Goal: Information Seeking & Learning: Learn about a topic

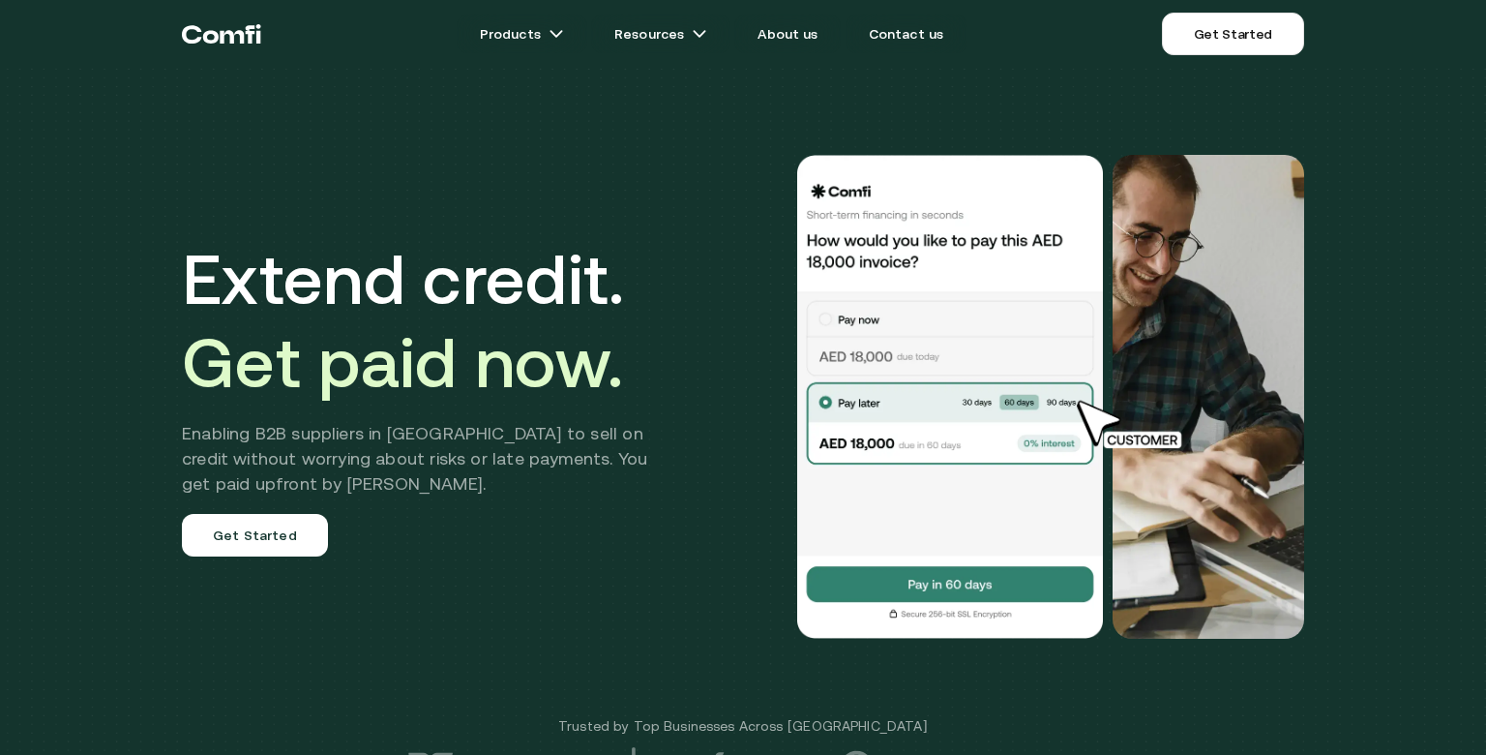
click at [534, 153] on div "Extend credit. Get paid now. Enabling B2B suppliers in [GEOGRAPHIC_DATA] to sel…" at bounding box center [743, 396] width 1161 height 638
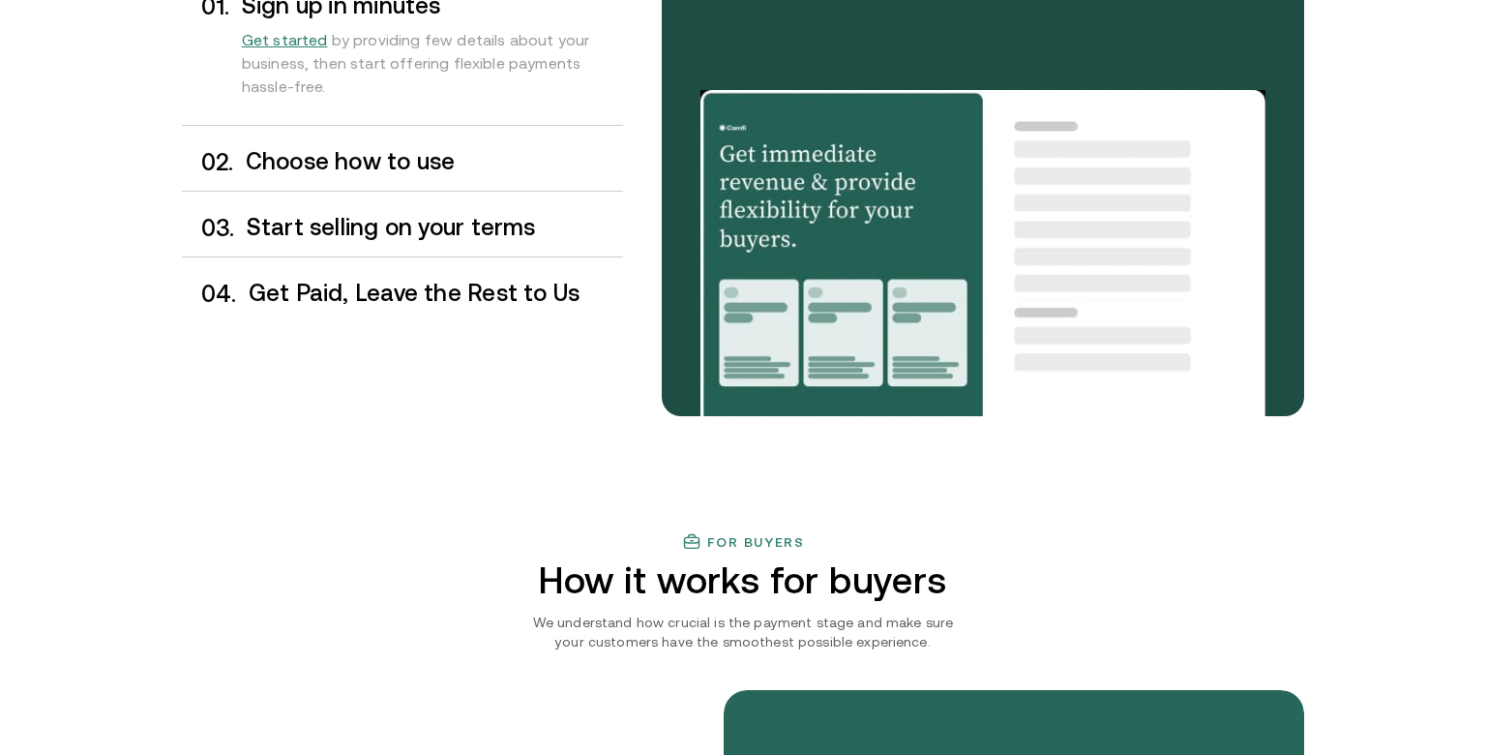
scroll to position [1765, 0]
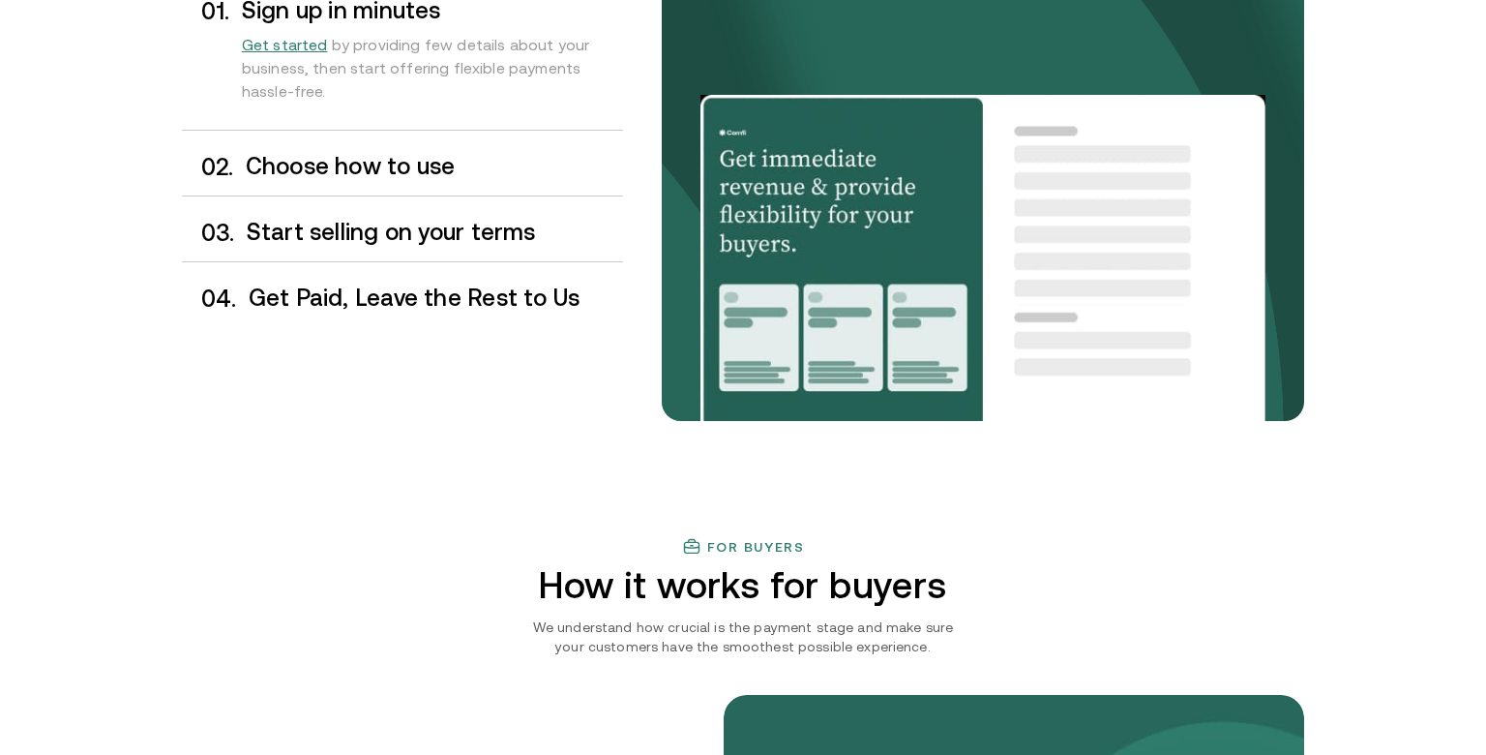
click at [326, 179] on h3 "Choose how to use" at bounding box center [434, 166] width 377 height 25
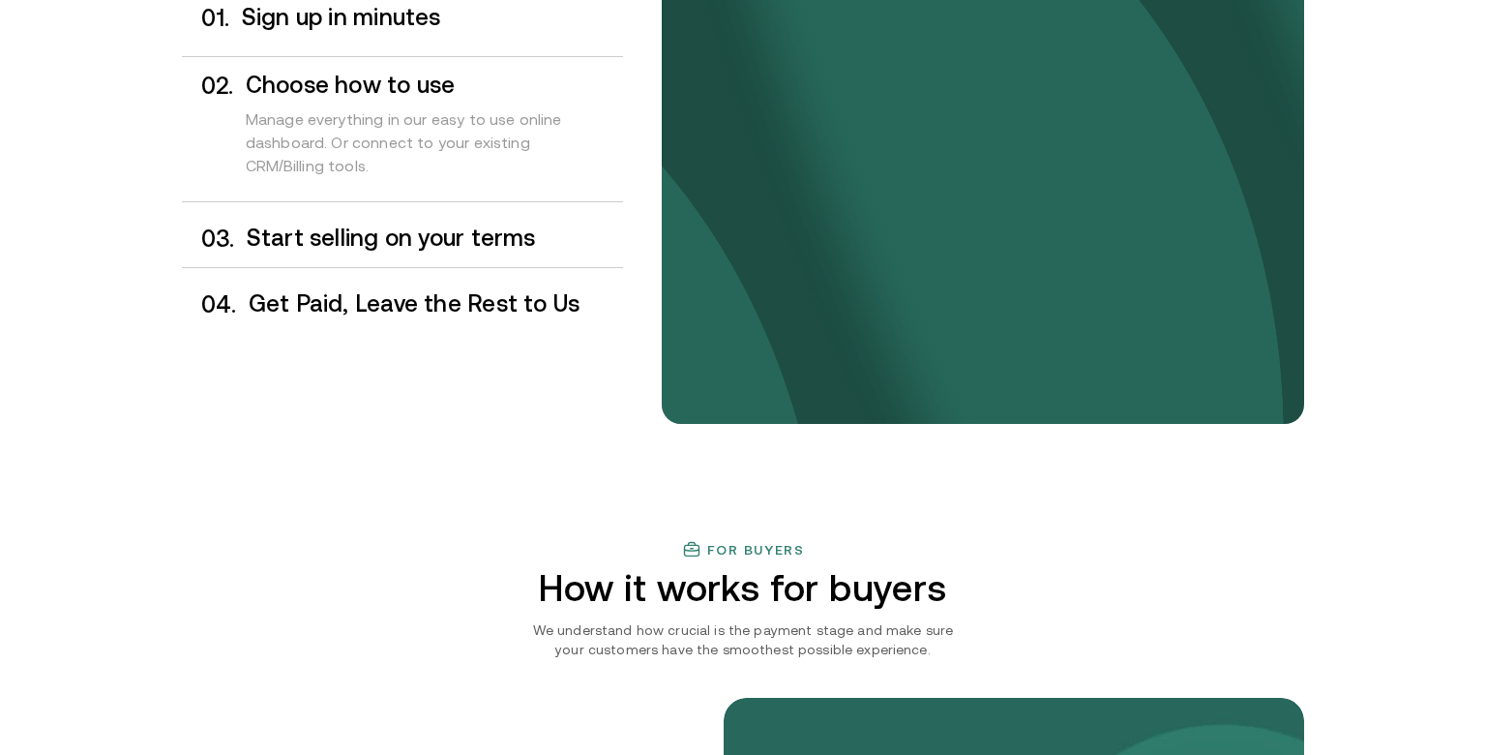
scroll to position [1762, 0]
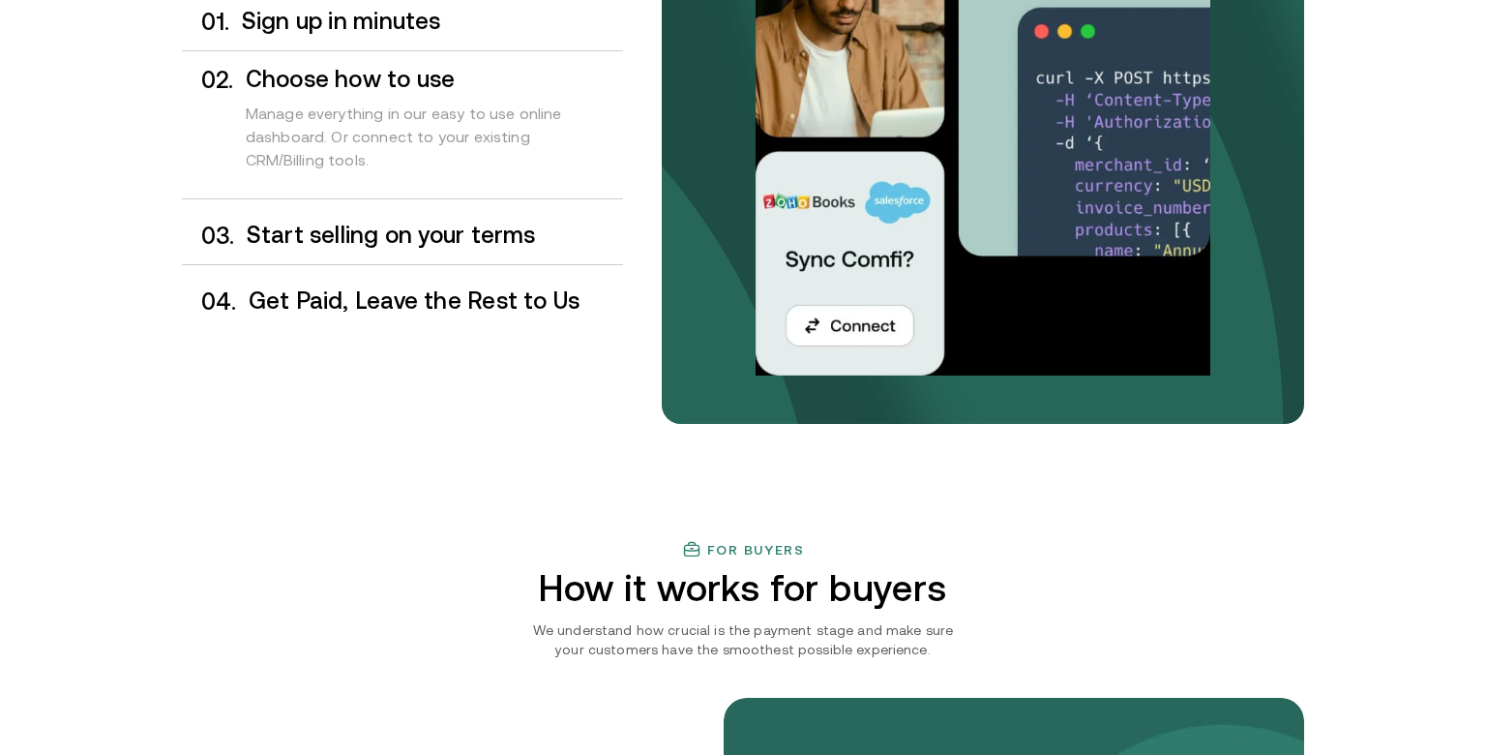
click at [410, 249] on div "Start selling on your terms" at bounding box center [435, 236] width 376 height 26
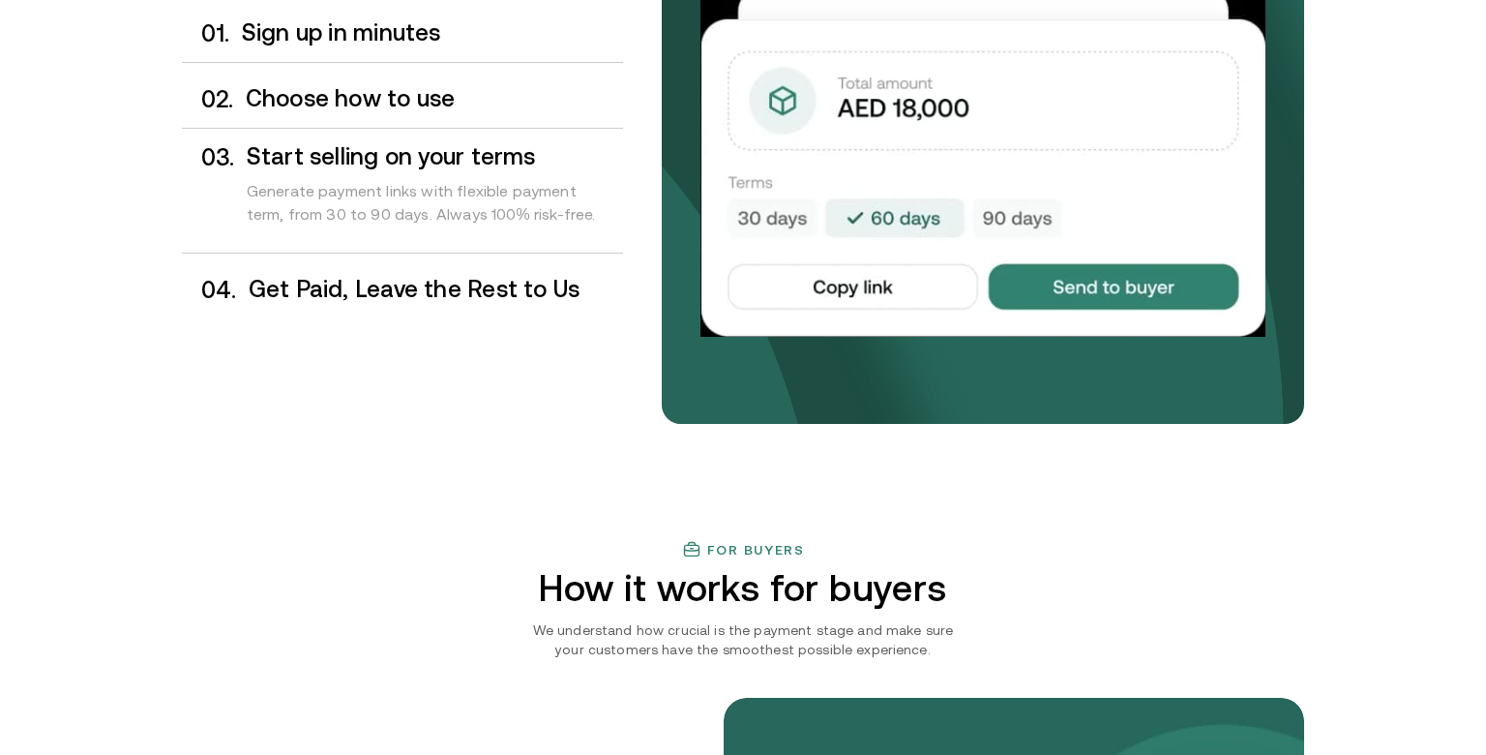
click at [410, 245] on div "Generate payment links with flexible payment term, from 30 to 90 days. Always 1…" at bounding box center [435, 206] width 376 height 75
click at [455, 302] on h3 "Get Paid, Leave the Rest to Us" at bounding box center [436, 289] width 374 height 25
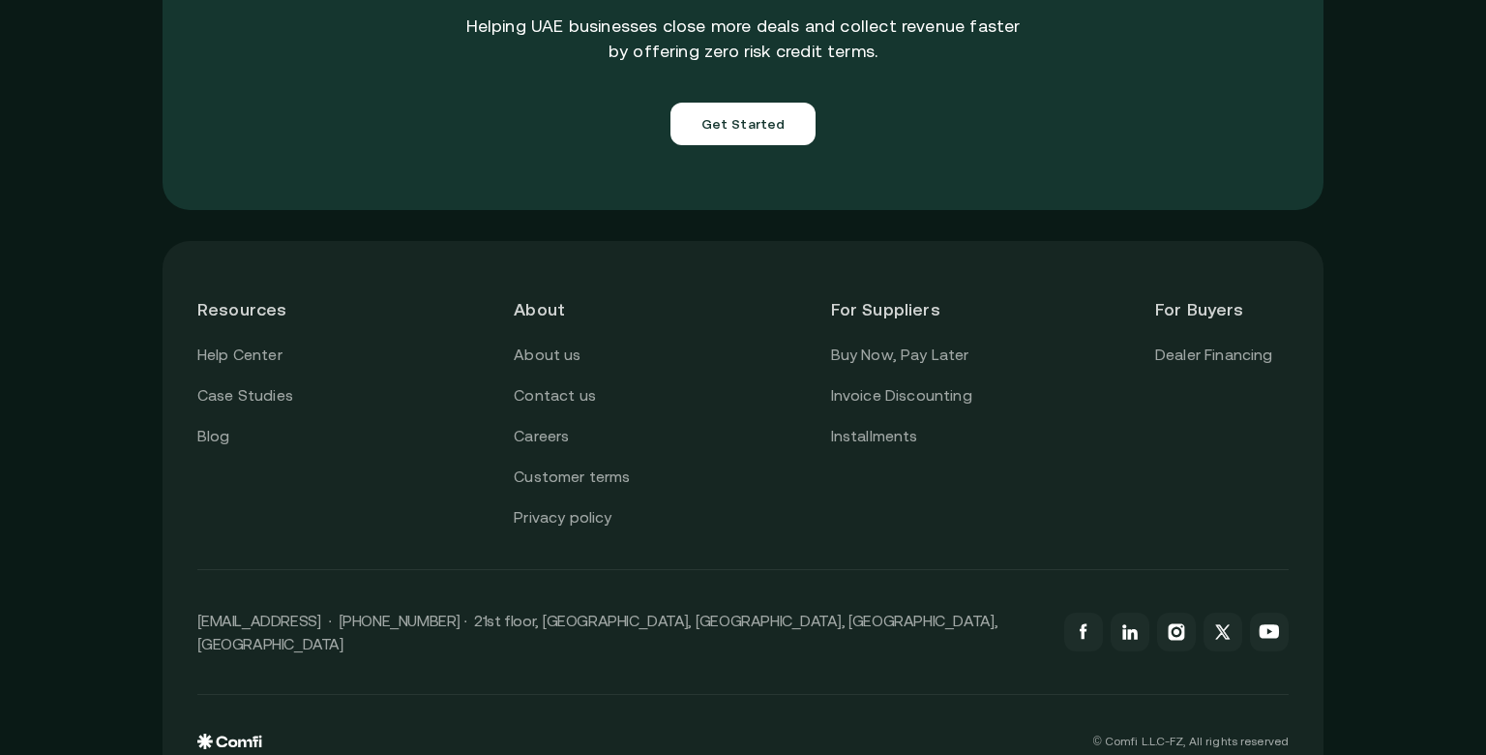
scroll to position [6898, 0]
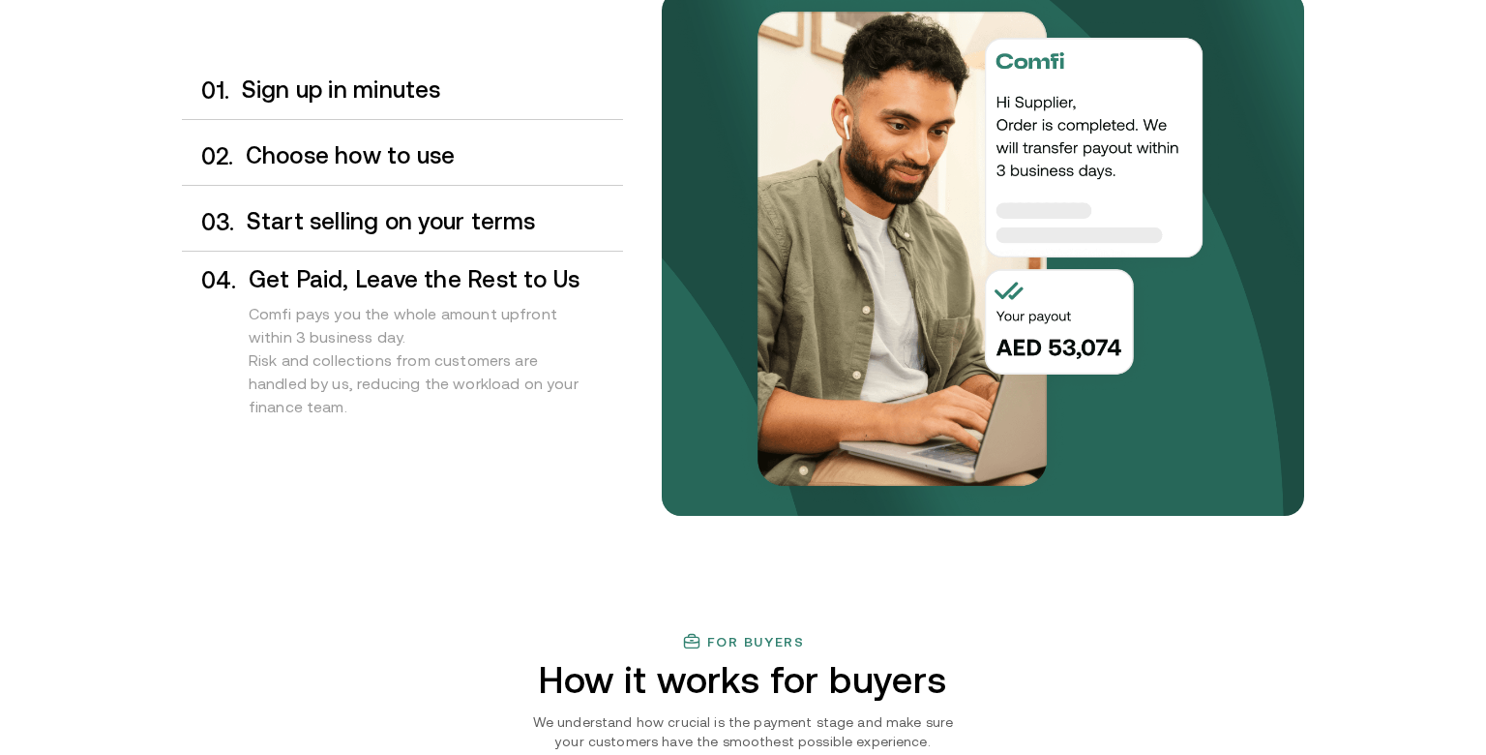
scroll to position [0, 0]
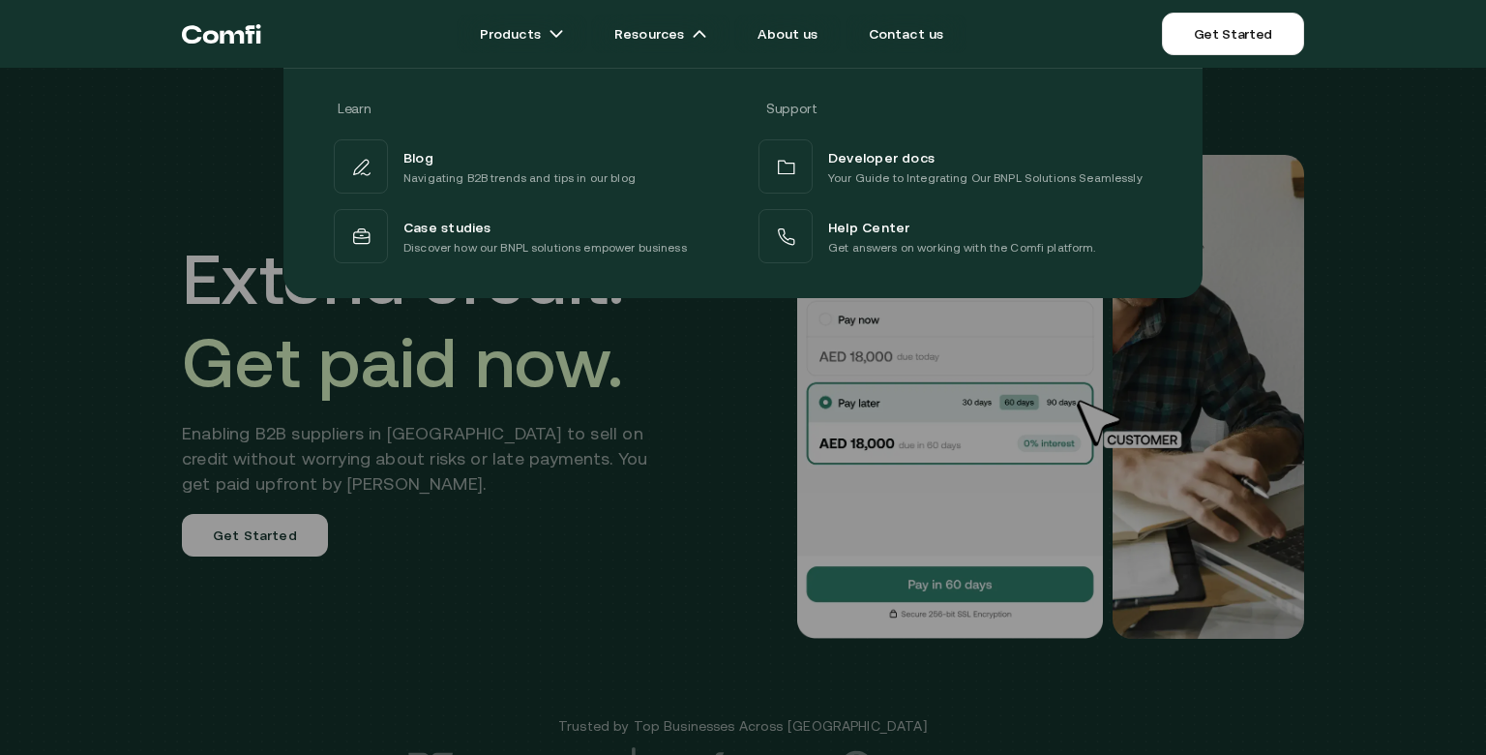
click at [607, 574] on div at bounding box center [743, 445] width 1486 height 755
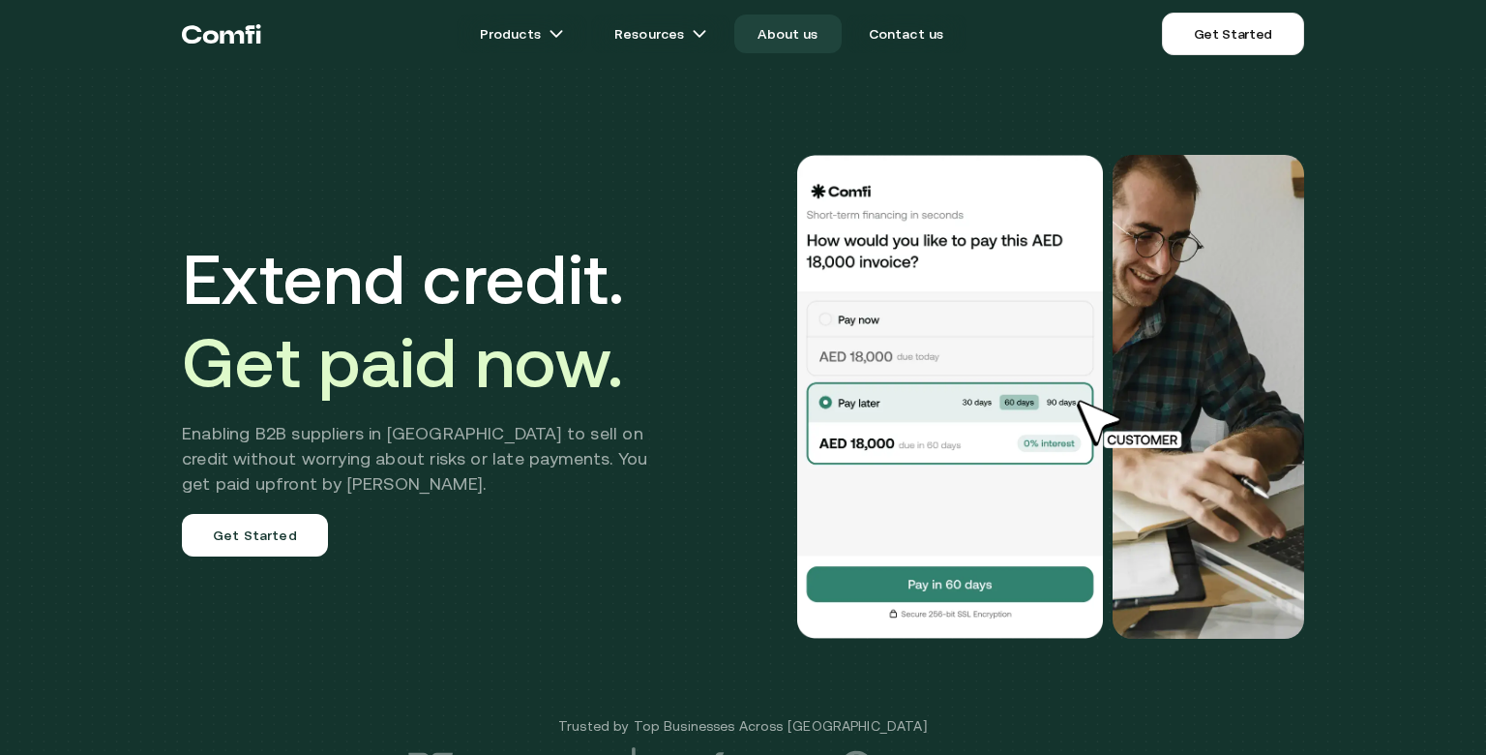
click at [785, 42] on link "About us" at bounding box center [787, 34] width 106 height 39
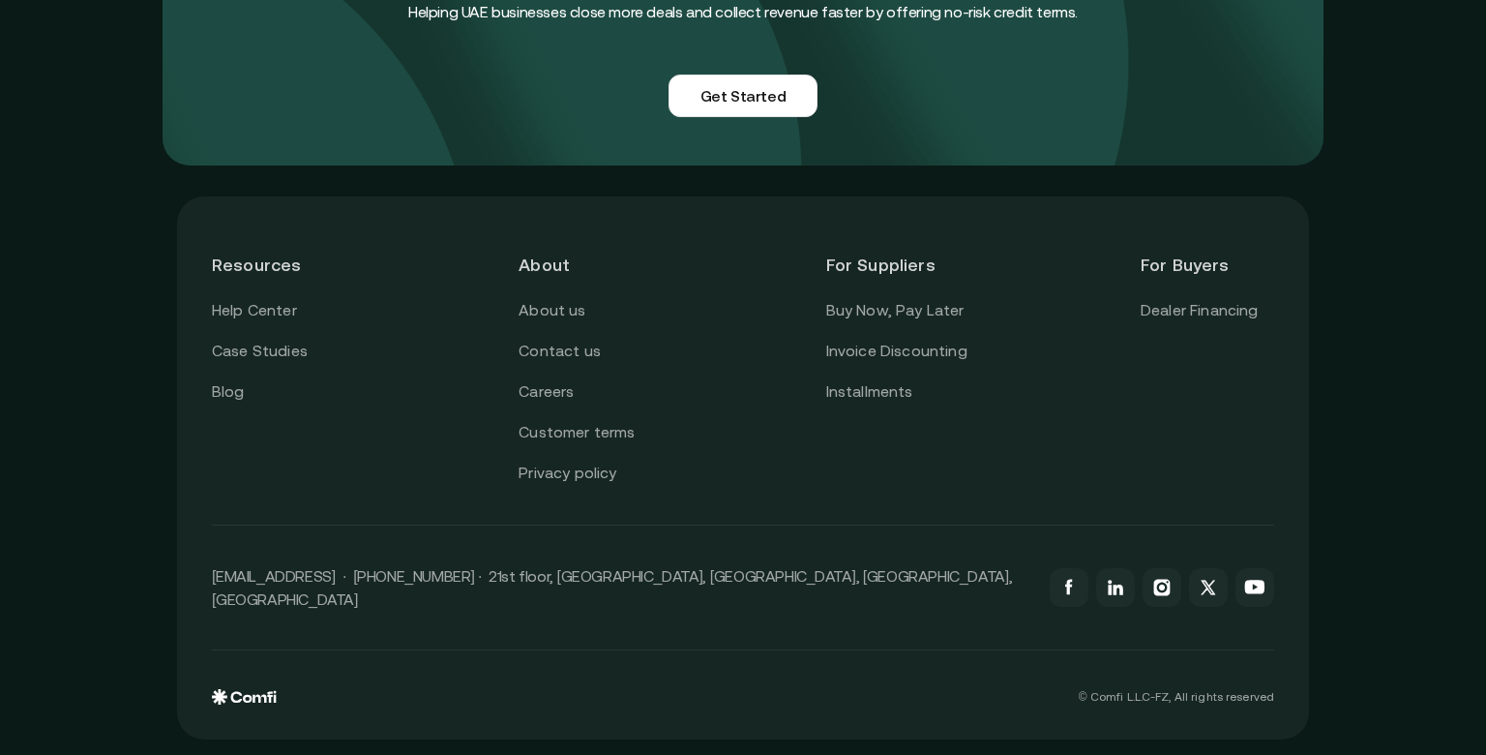
scroll to position [5038, 0]
click at [882, 298] on link "Buy Now, Pay Later" at bounding box center [895, 310] width 138 height 25
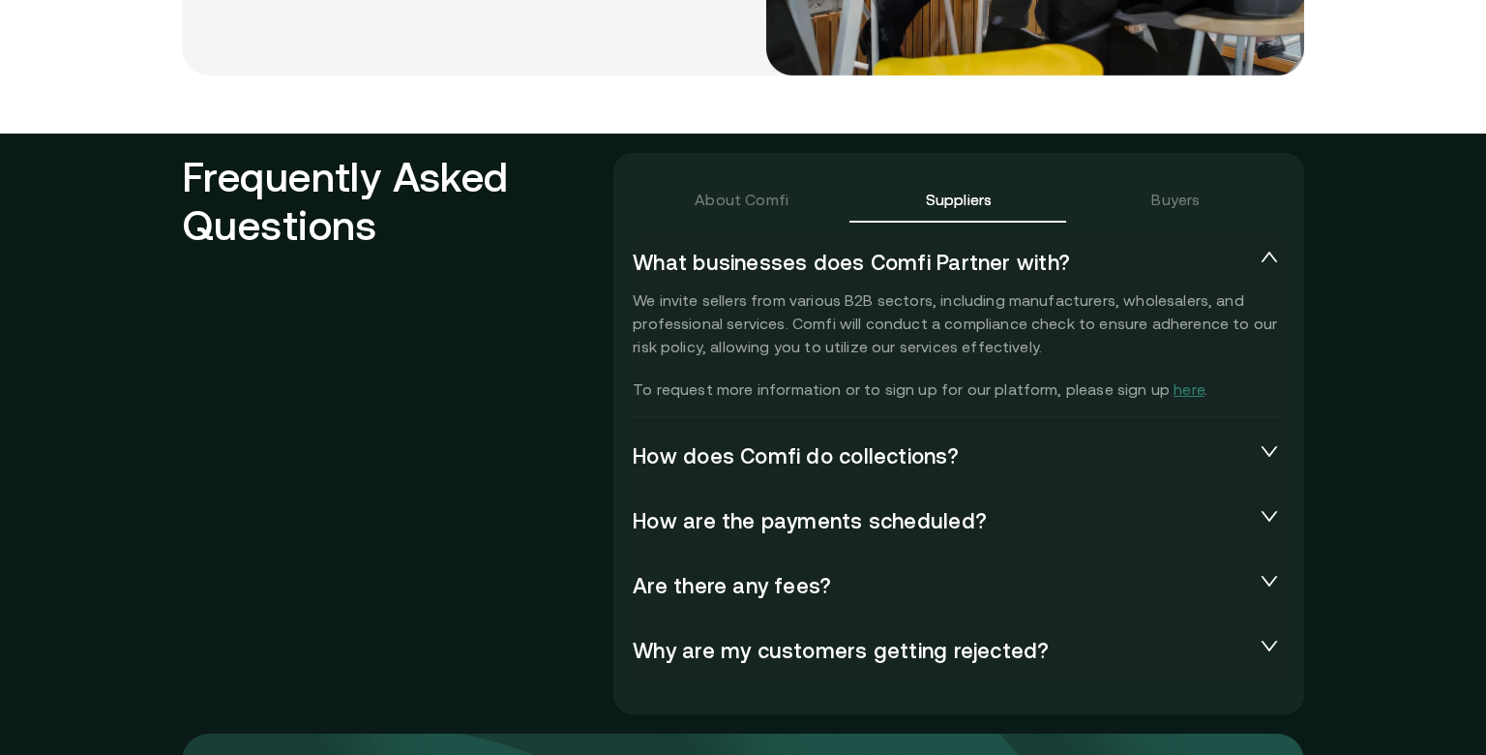
scroll to position [4137, 0]
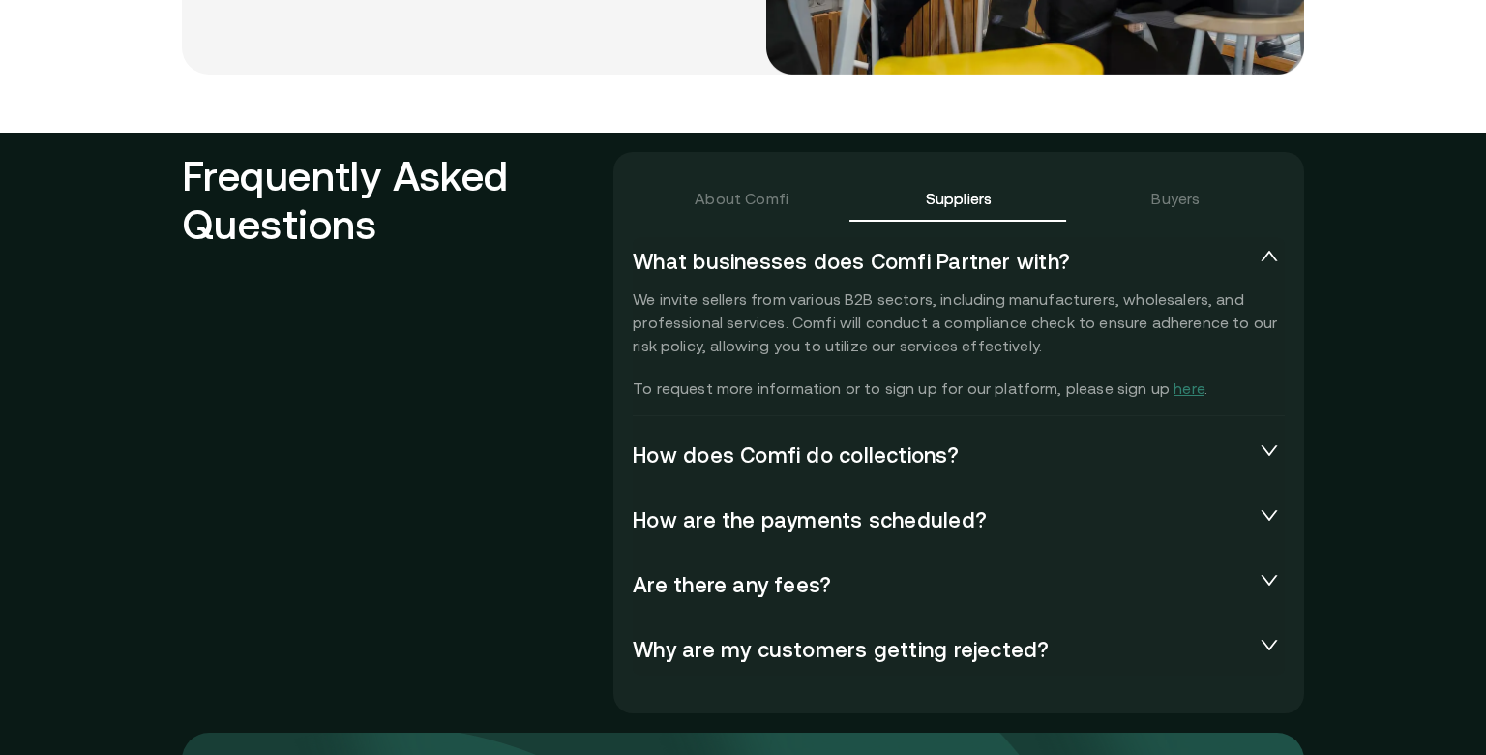
click at [693, 200] on div "About Comfi" at bounding box center [742, 198] width 217 height 46
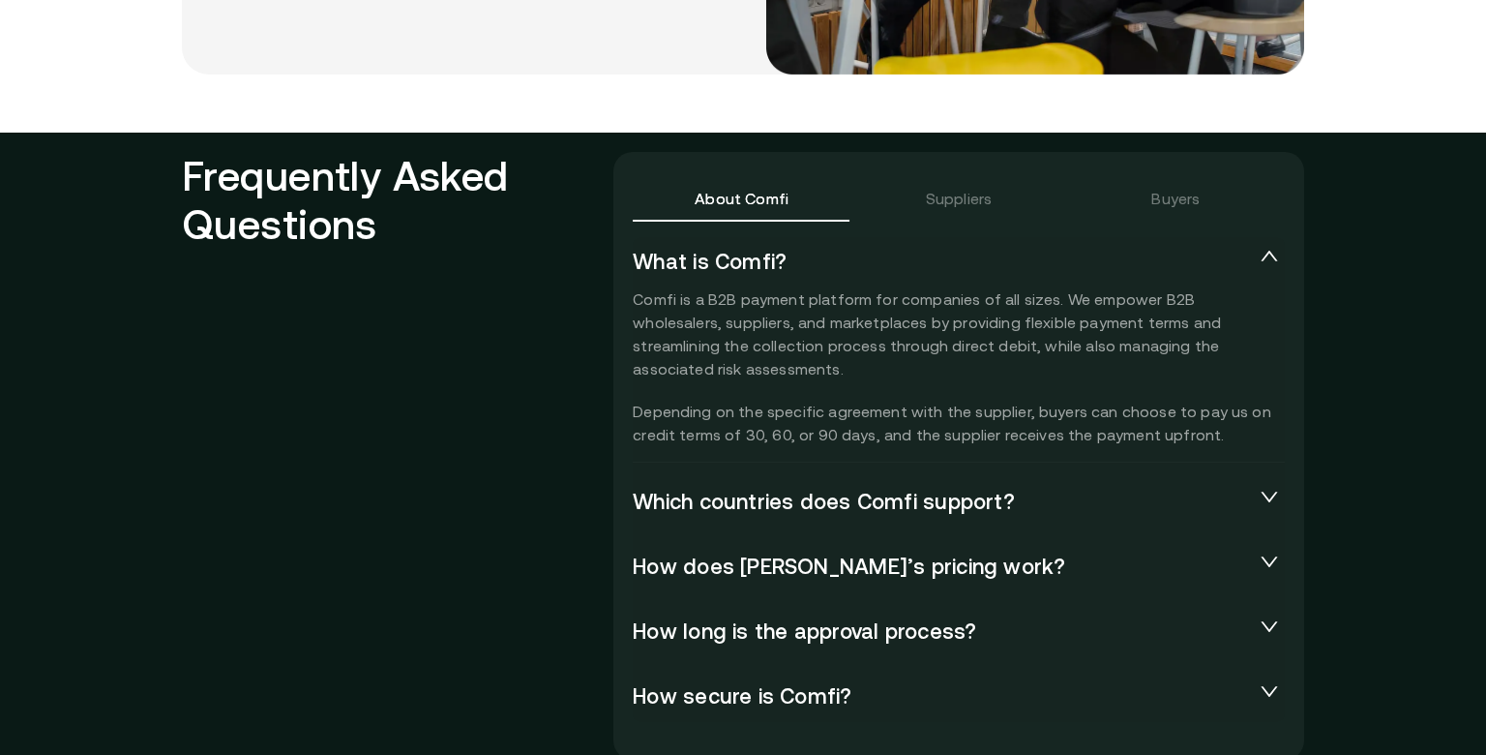
click at [951, 191] on div "Suppliers" at bounding box center [958, 198] width 217 height 46
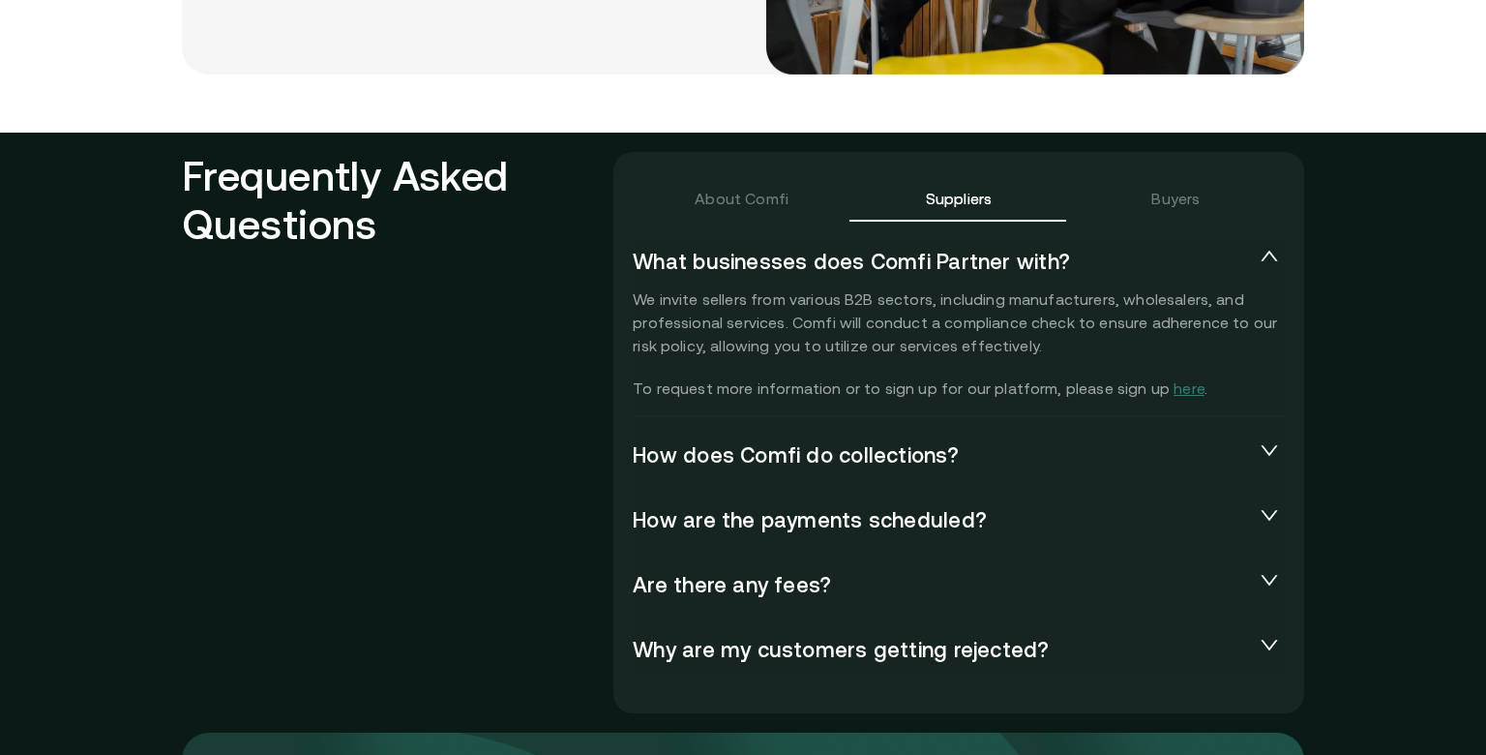
click at [1004, 581] on span "Are there any fees?" at bounding box center [943, 585] width 621 height 27
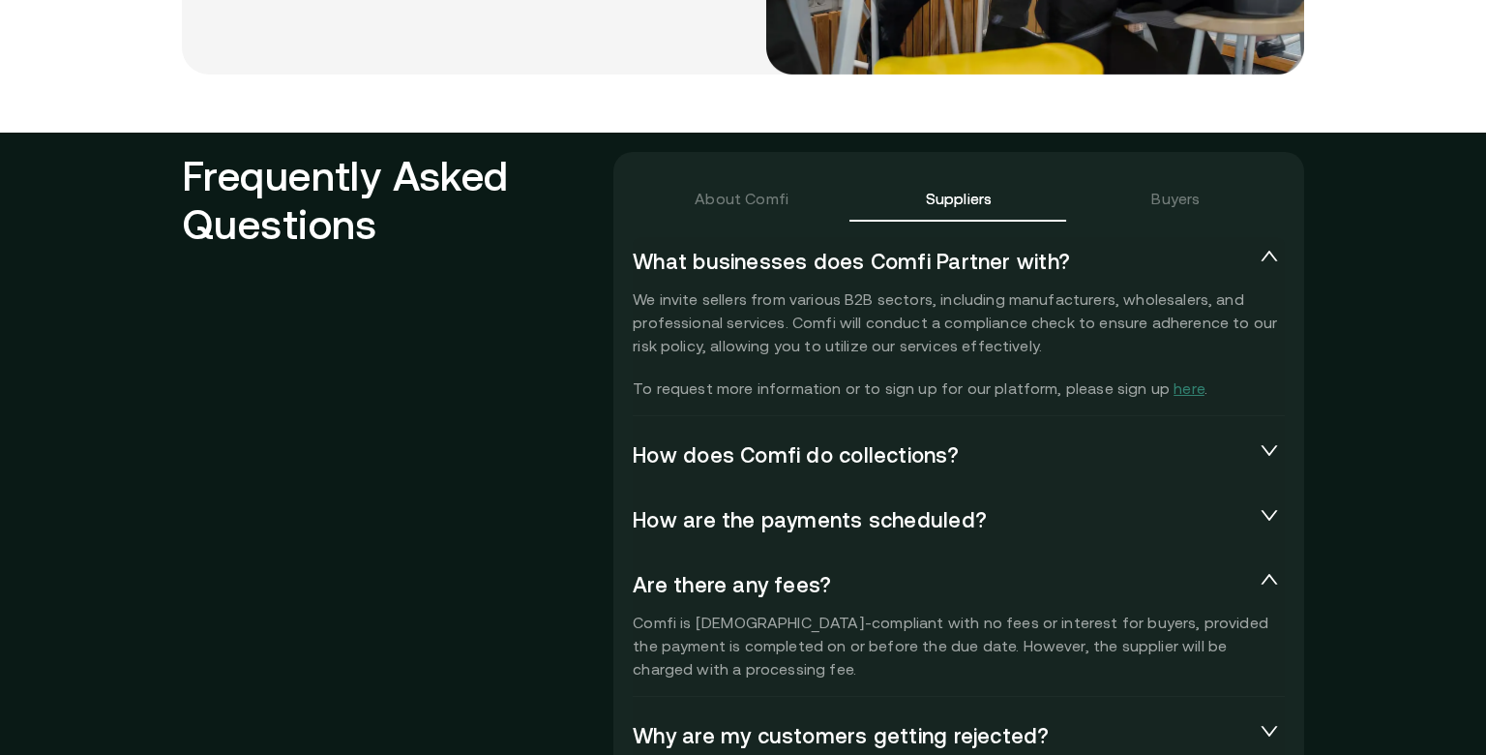
click at [1149, 215] on div "Buyers" at bounding box center [1175, 198] width 217 height 46
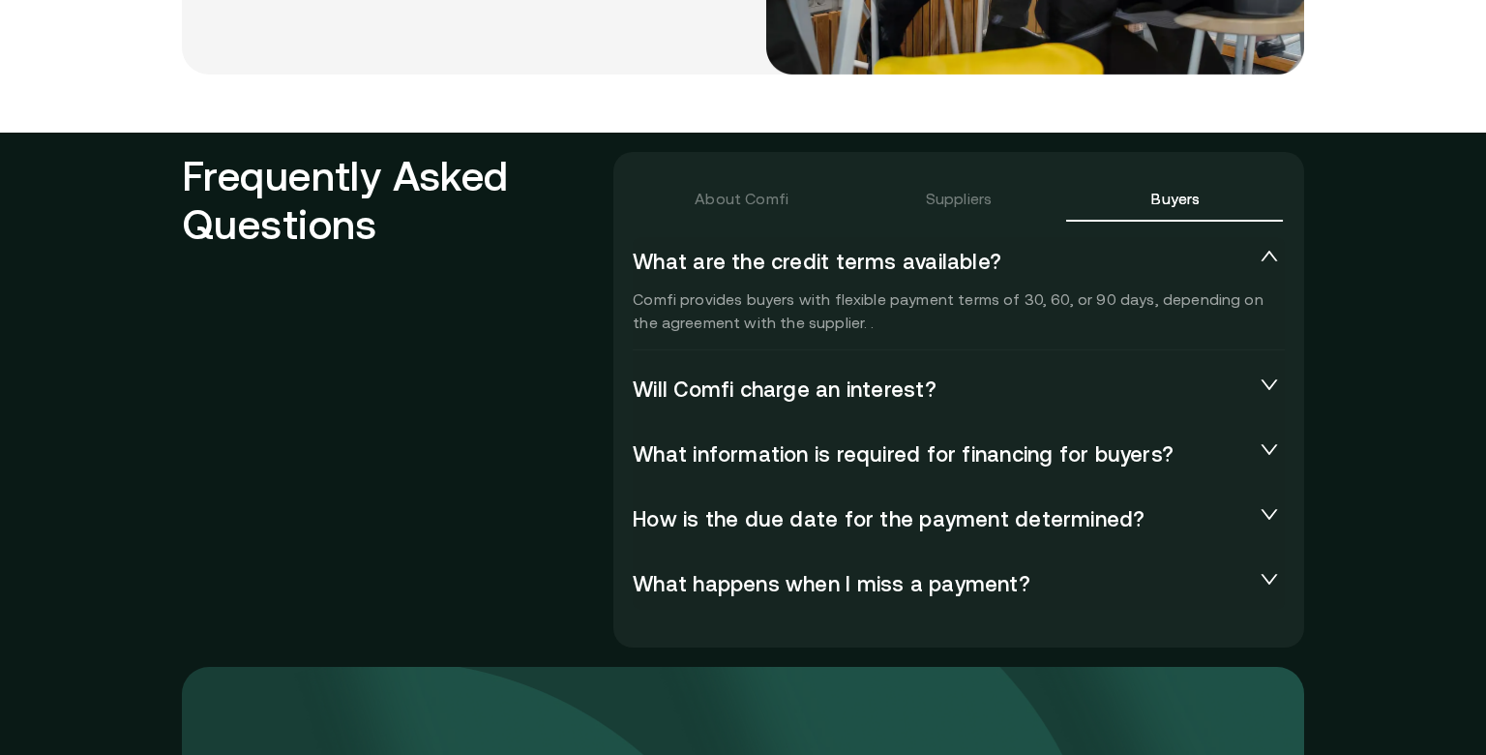
click at [1125, 394] on span "Will Comfi charge an interest?" at bounding box center [943, 389] width 621 height 27
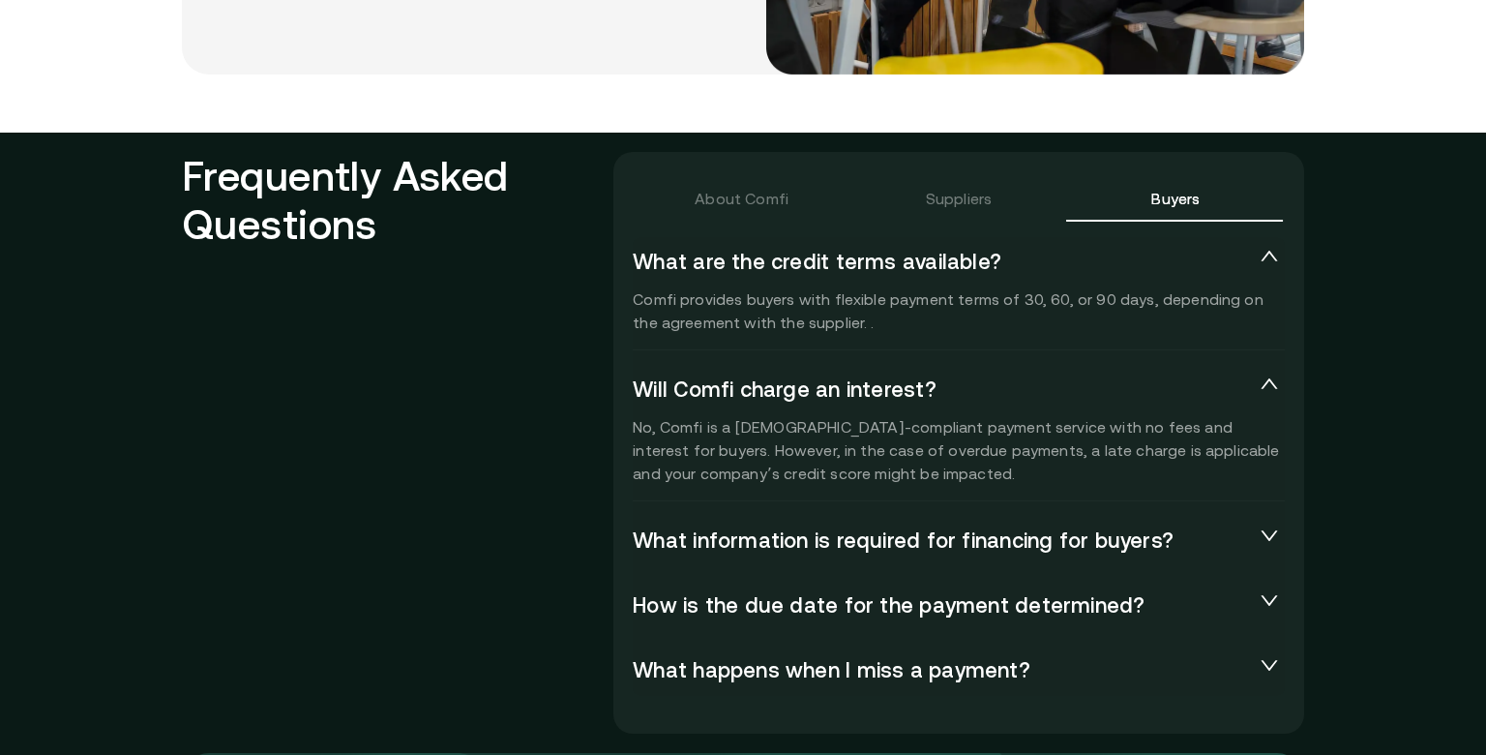
click at [1125, 394] on span "Will Comfi charge an interest?" at bounding box center [943, 389] width 621 height 27
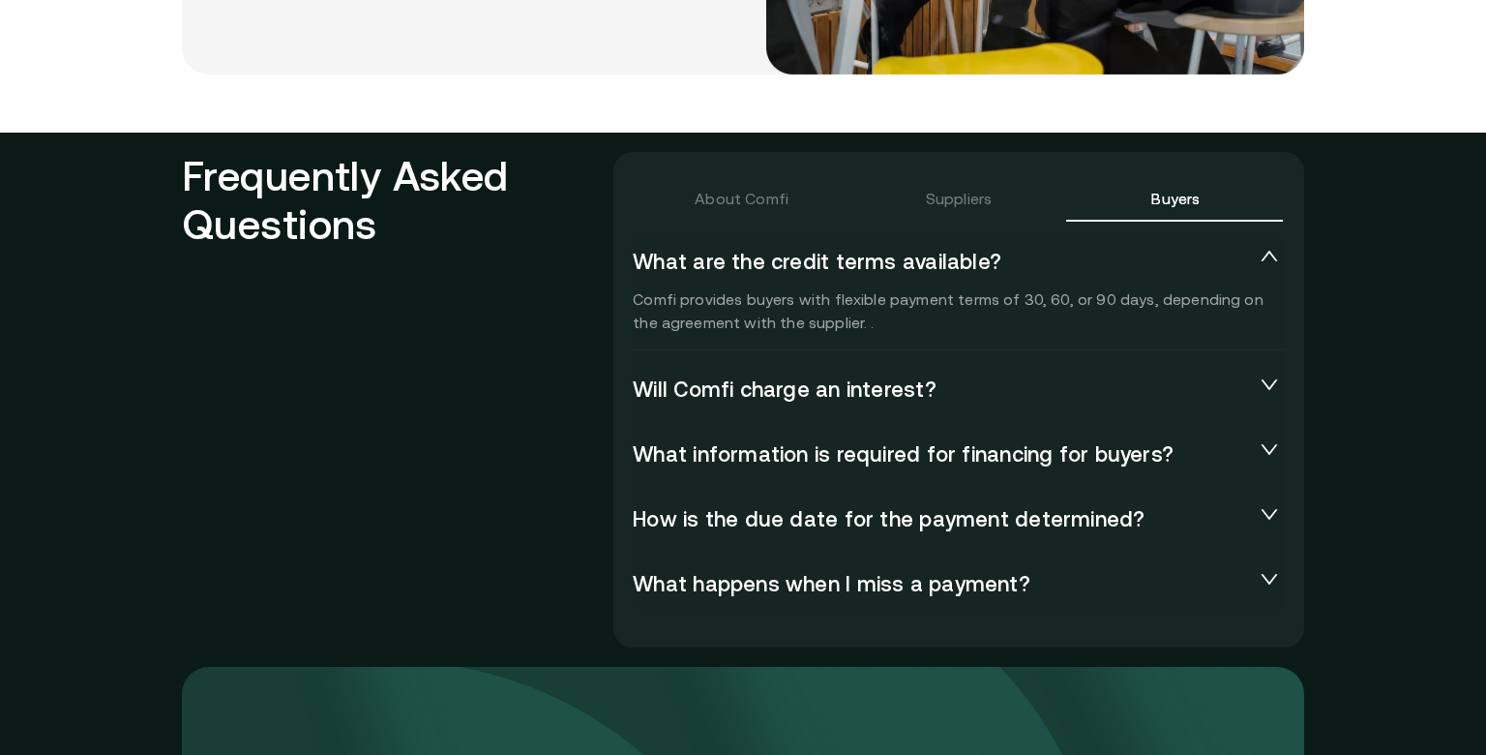
click at [1041, 588] on span "What happens when I miss a payment?" at bounding box center [943, 584] width 621 height 27
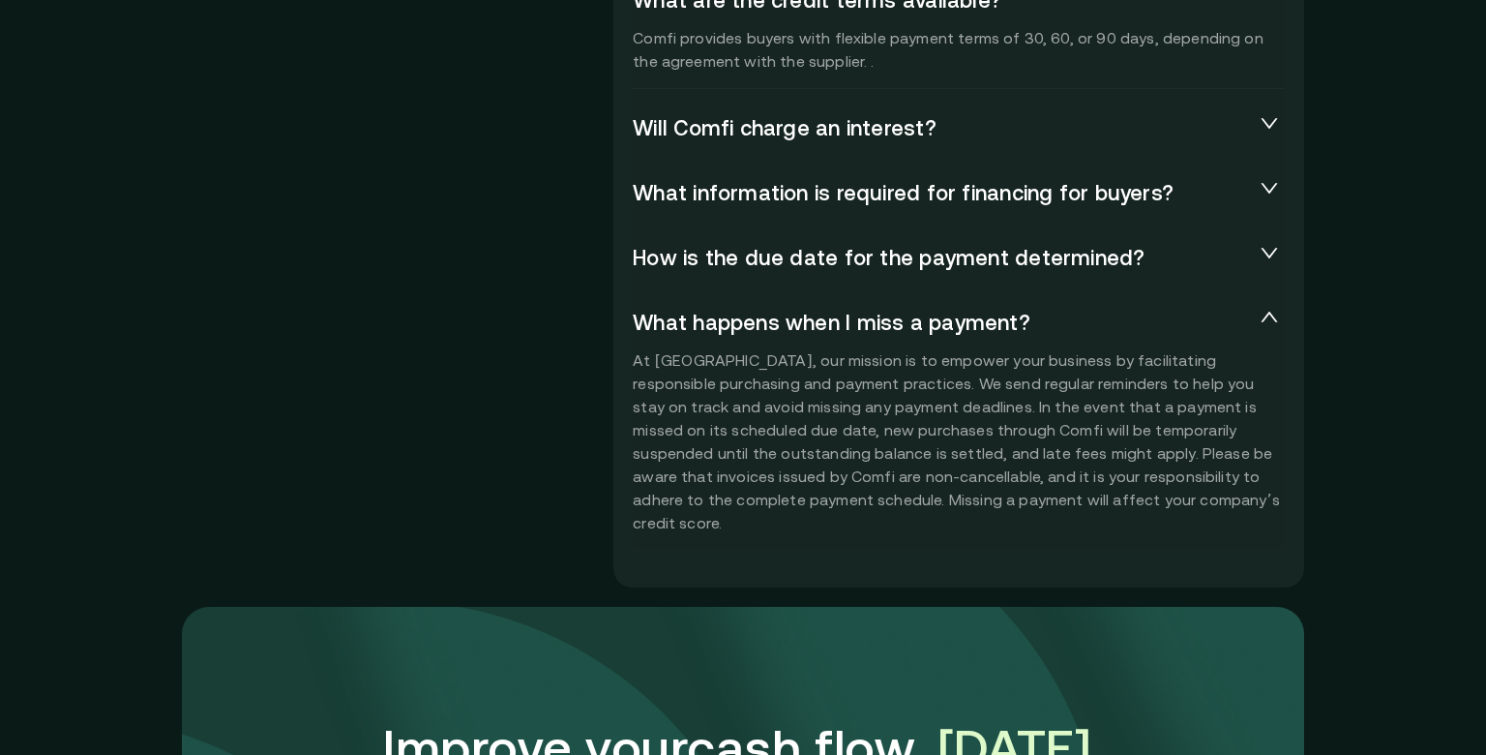
scroll to position [4402, 0]
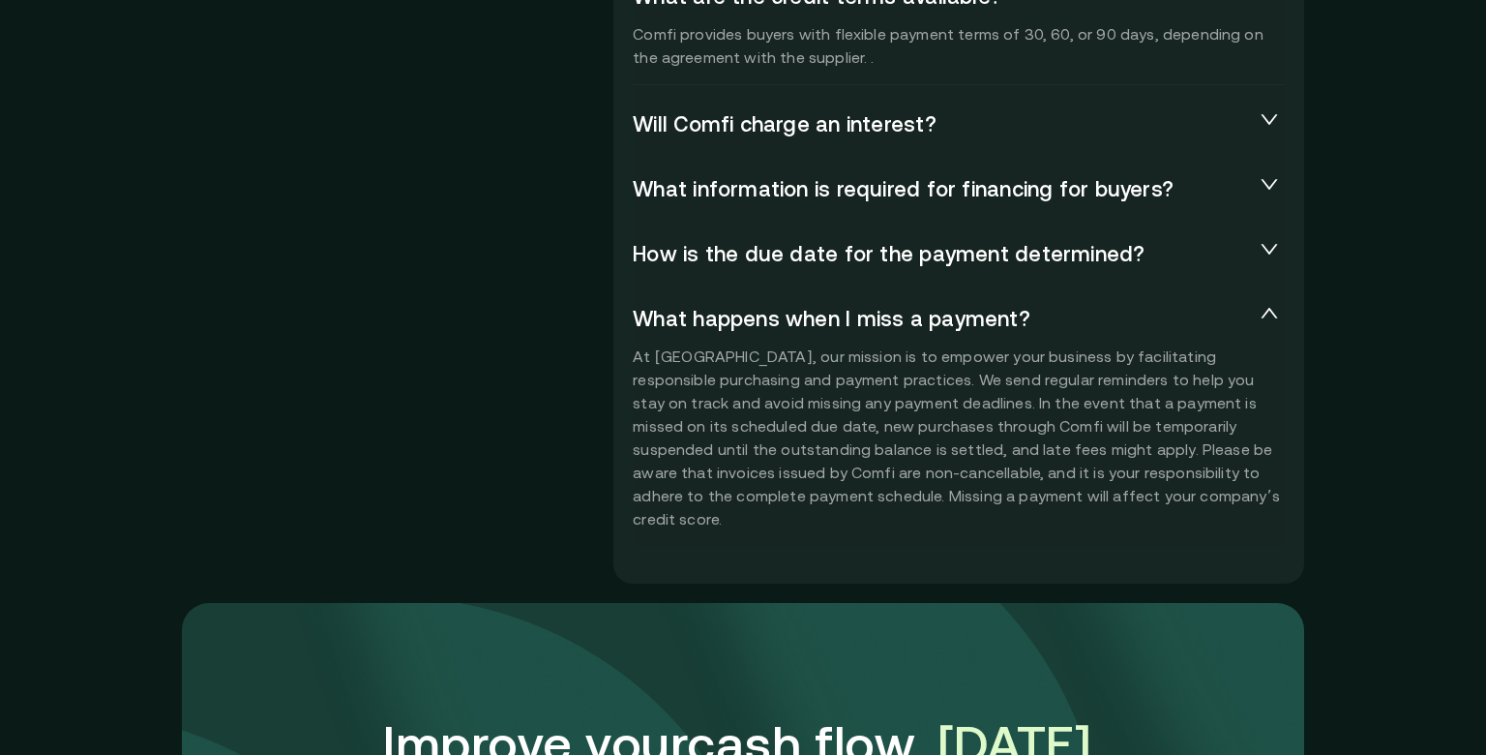
click at [762, 319] on span "What happens when I miss a payment?" at bounding box center [943, 319] width 621 height 27
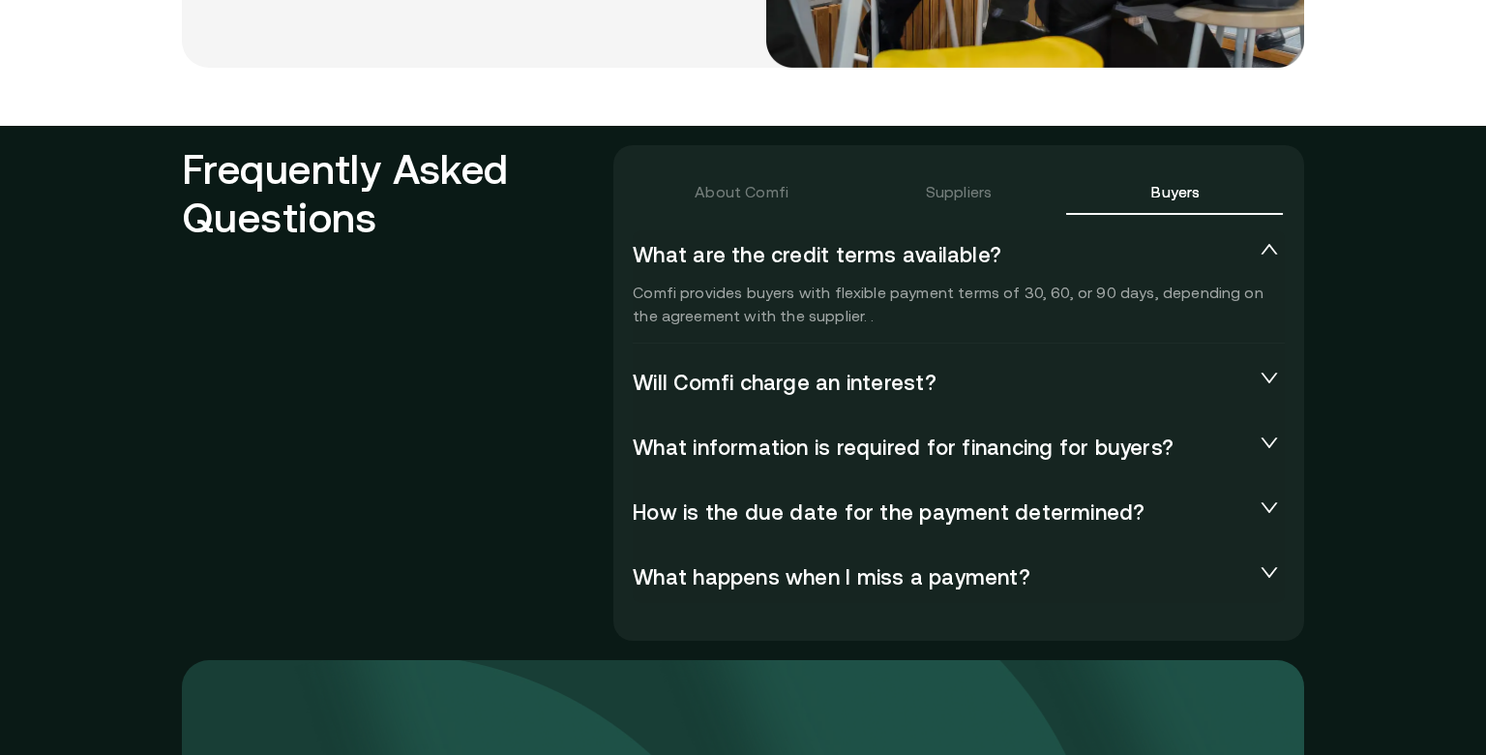
scroll to position [4147, 0]
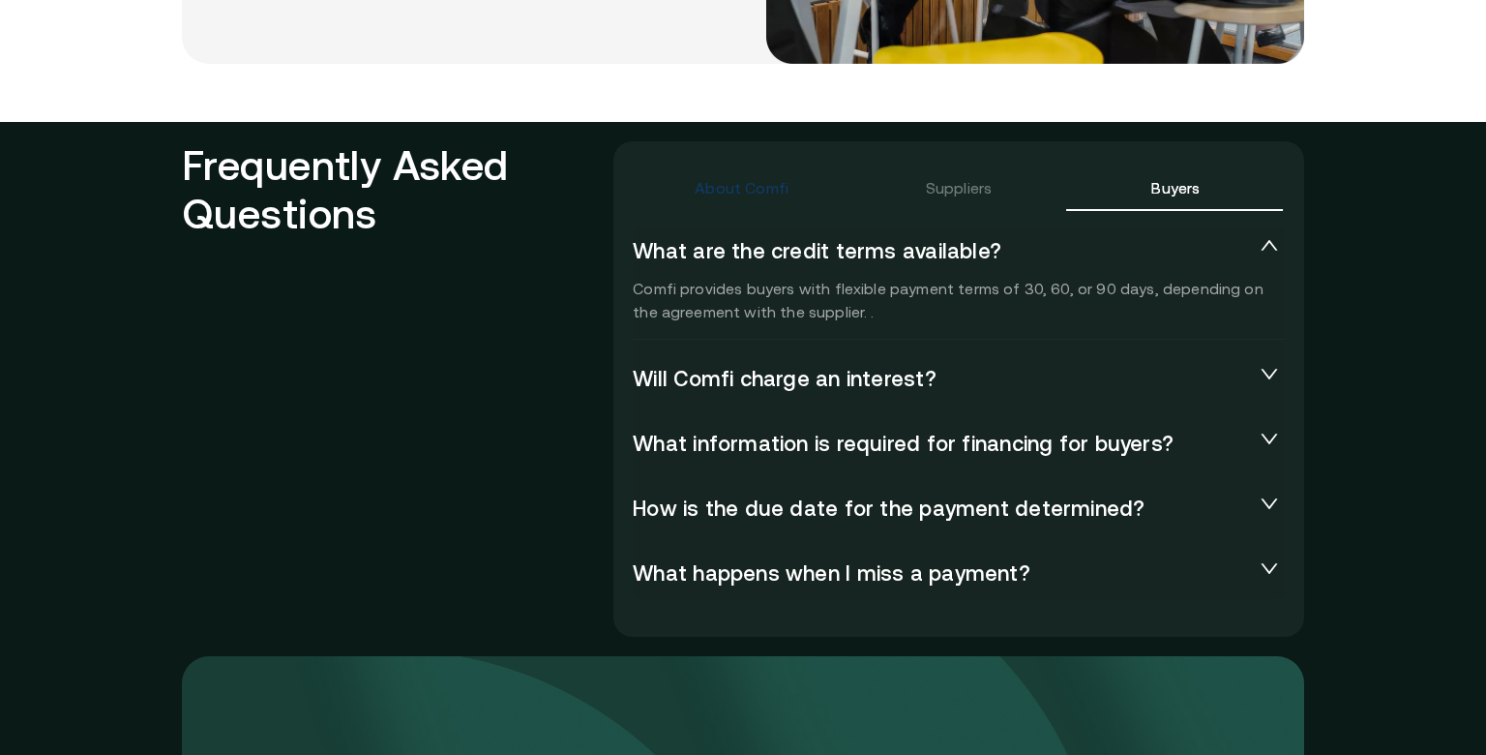
click at [755, 192] on div "About Comfi" at bounding box center [742, 187] width 94 height 23
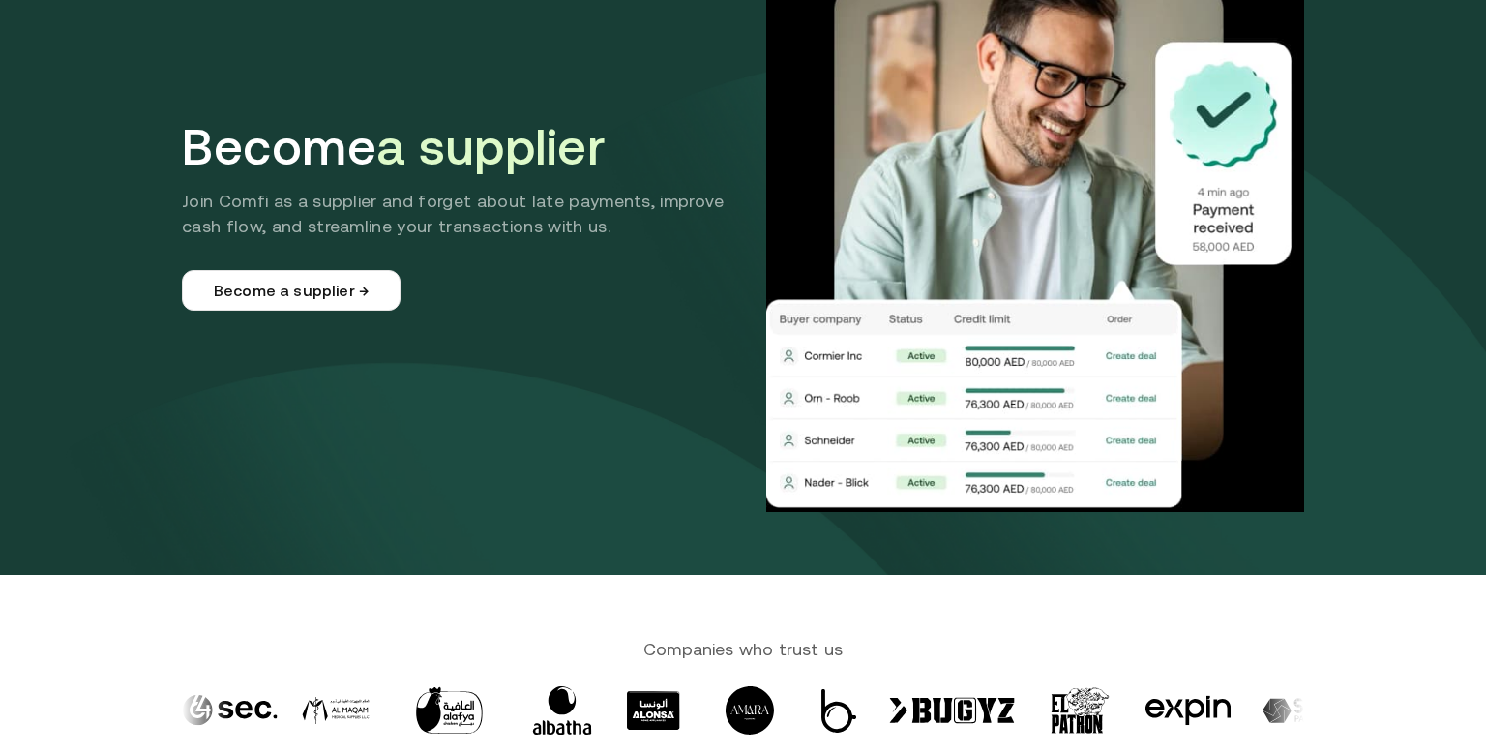
scroll to position [0, 0]
